Goal: Task Accomplishment & Management: Complete application form

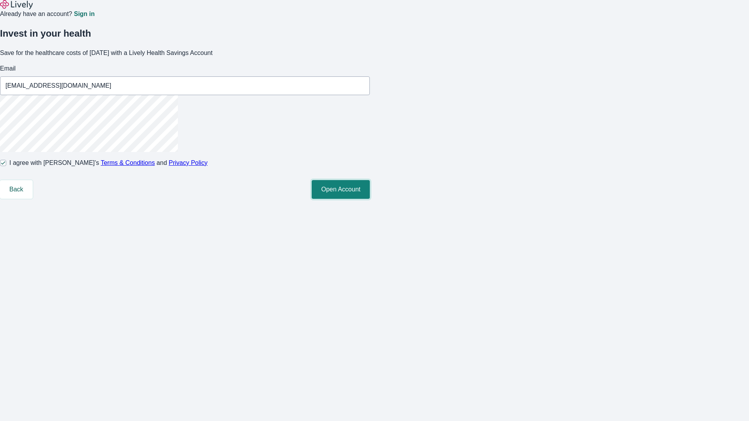
click at [370, 199] on button "Open Account" at bounding box center [340, 189] width 58 height 19
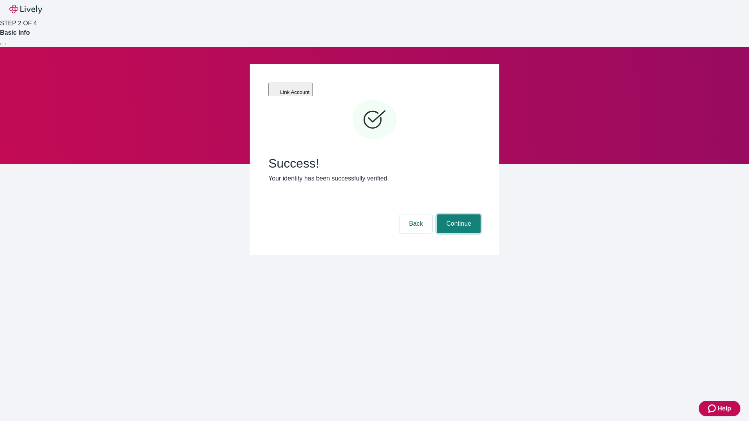
click at [457, 214] on button "Continue" at bounding box center [459, 223] width 44 height 19
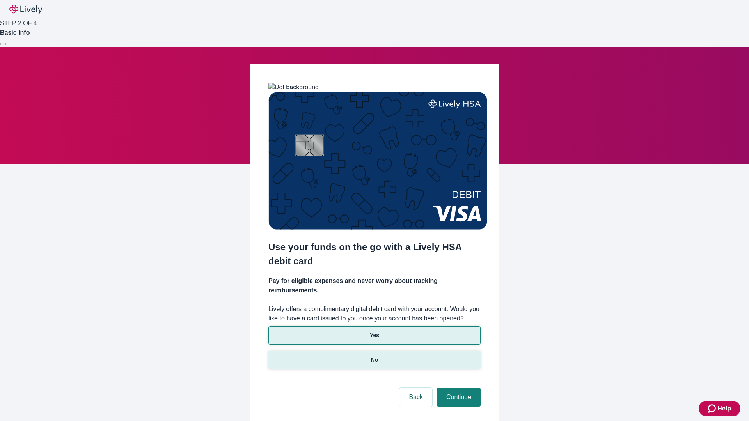
click at [374, 356] on p "No" at bounding box center [374, 360] width 7 height 8
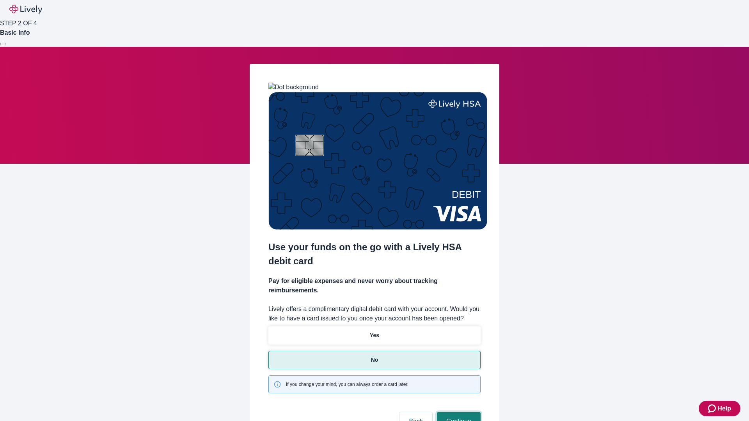
click at [457, 412] on button "Continue" at bounding box center [459, 421] width 44 height 19
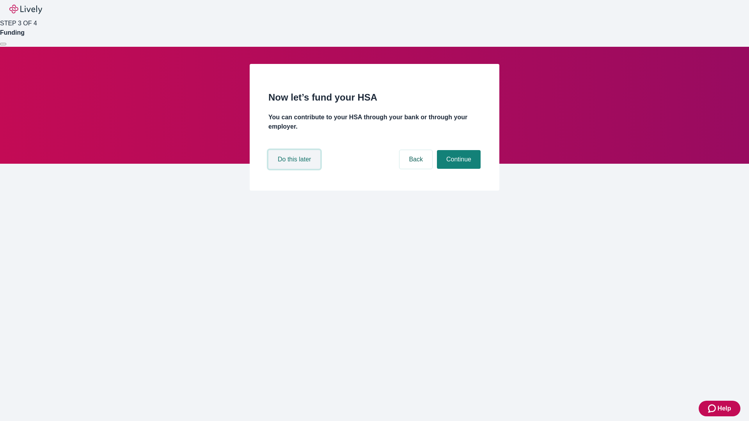
click at [295, 169] on button "Do this later" at bounding box center [294, 159] width 52 height 19
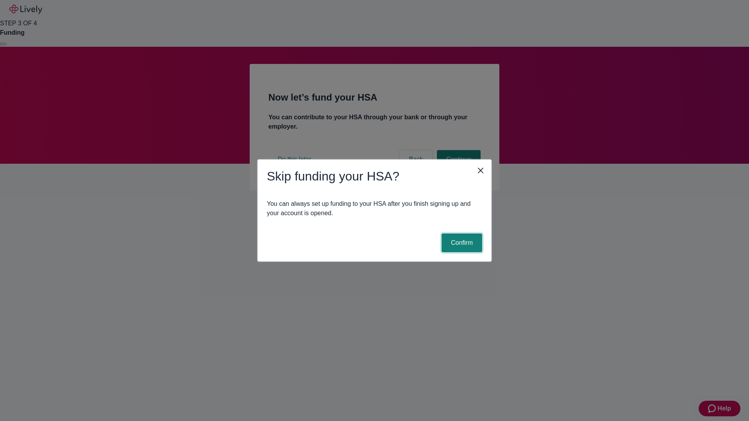
click at [460, 243] on button "Confirm" at bounding box center [461, 243] width 41 height 19
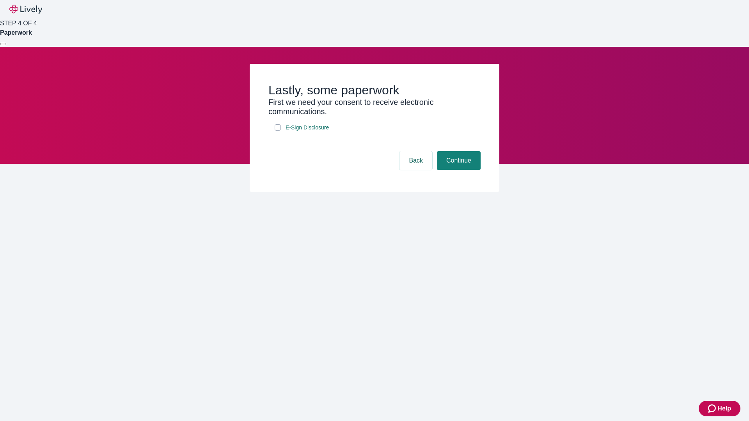
click at [278, 131] on input "E-Sign Disclosure" at bounding box center [277, 127] width 6 height 6
checkbox input "true"
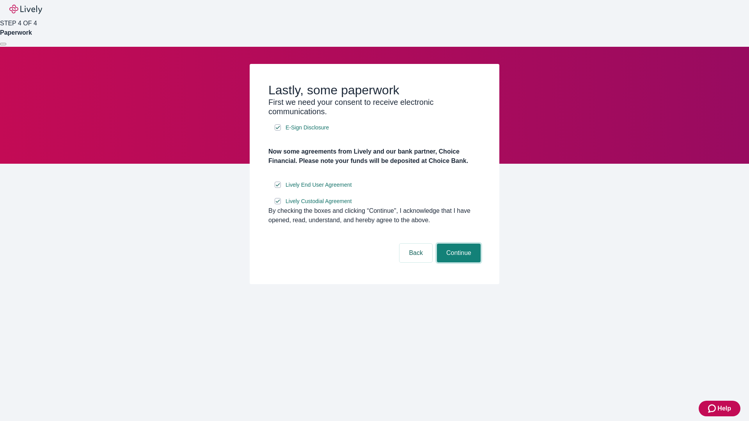
click at [457, 262] on button "Continue" at bounding box center [459, 253] width 44 height 19
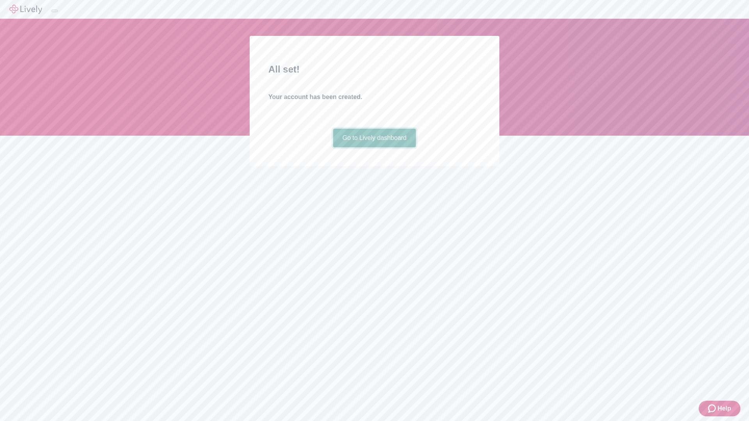
click at [374, 147] on link "Go to Lively dashboard" at bounding box center [374, 138] width 83 height 19
